Goal: Transaction & Acquisition: Purchase product/service

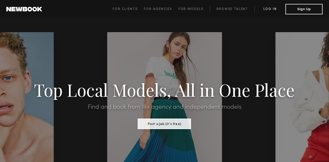
click at [270, 8] on link "Log in" at bounding box center [269, 9] width 31 height 6
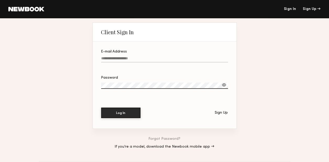
click at [104, 57] on input "E-mail Address" at bounding box center [164, 60] width 127 height 6
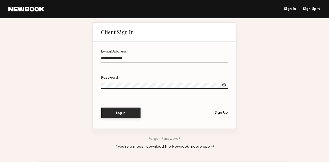
type input "**********"
click at [106, 83] on label "Password" at bounding box center [164, 85] width 127 height 18
click at [224, 85] on div at bounding box center [223, 84] width 5 height 5
click at [115, 113] on button "Log In" at bounding box center [120, 113] width 39 height 10
click at [162, 140] on link "Forgot Password?" at bounding box center [164, 139] width 32 height 4
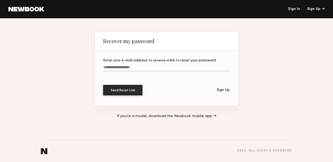
click at [114, 70] on input "Enter your e-mail address to receive a link to reset your password" at bounding box center [166, 68] width 127 height 6
click at [108, 67] on input "Enter your e-mail address to receive a link to reset your password Required" at bounding box center [166, 68] width 127 height 6
type input "**********"
click at [121, 91] on button "Send Reset Link" at bounding box center [122, 90] width 39 height 10
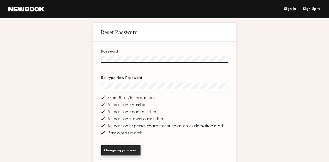
click at [118, 151] on button "Change my password" at bounding box center [120, 150] width 39 height 10
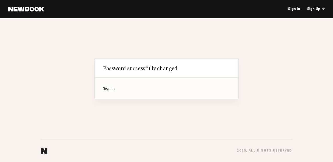
click at [106, 89] on link "Sign In" at bounding box center [109, 88] width 12 height 3
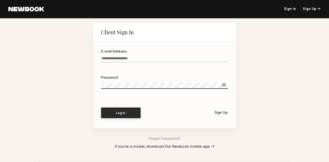
click at [108, 60] on input "E-mail Address" at bounding box center [164, 60] width 127 height 6
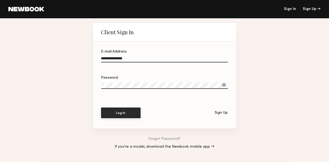
type input "**********"
click at [119, 112] on button "Log In" at bounding box center [120, 113] width 39 height 10
click at [224, 86] on div at bounding box center [223, 84] width 5 height 5
click at [113, 114] on button "Log In" at bounding box center [120, 113] width 39 height 10
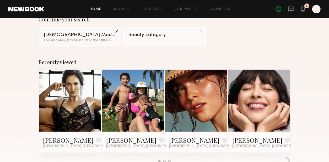
scroll to position [49, 0]
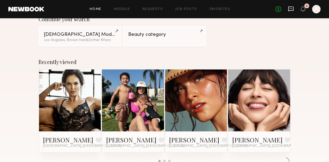
click at [291, 10] on icon at bounding box center [290, 9] width 5 height 5
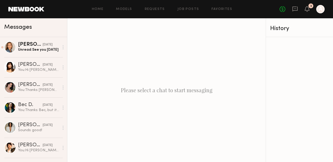
click at [310, 7] on div "3" at bounding box center [311, 6] width 2 height 3
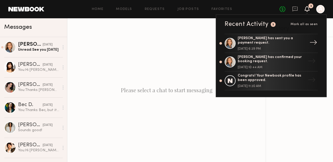
click at [240, 42] on div "[PERSON_NAME] has sent you a payment request." at bounding box center [272, 40] width 68 height 9
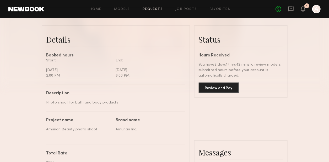
scroll to position [124, 0]
click at [217, 87] on button "Review and Pay" at bounding box center [218, 88] width 40 height 10
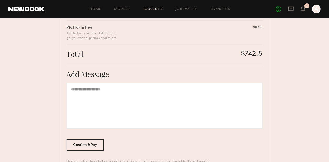
scroll to position [171, 0]
click at [81, 144] on div "Confirm & Pay" at bounding box center [85, 145] width 37 height 12
